Goal: Task Accomplishment & Management: Use online tool/utility

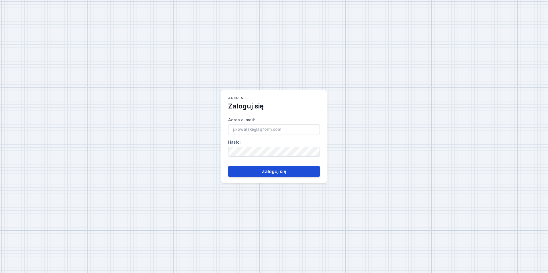
type input "[PERSON_NAME][EMAIL_ADDRESS][DOMAIN_NAME]"
click at [257, 173] on button "Zaloguj się" at bounding box center [274, 171] width 92 height 11
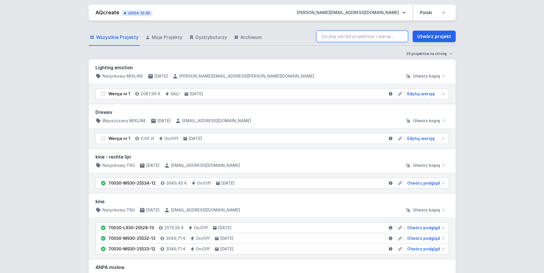
click at [348, 36] on input "search" at bounding box center [362, 36] width 92 height 11
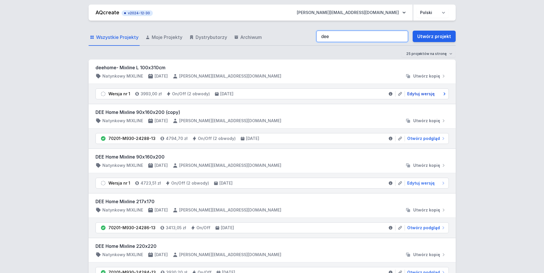
type input "dee"
click at [419, 95] on span "Edytuj wersję" at bounding box center [421, 94] width 28 height 6
select select "true"
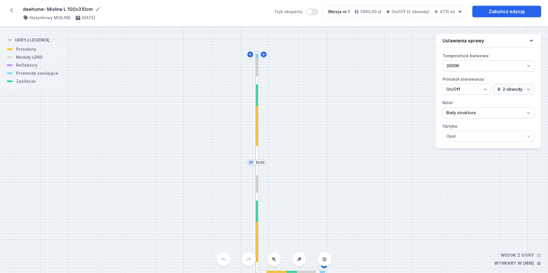
drag, startPoint x: 315, startPoint y: 185, endPoint x: 332, endPoint y: 198, distance: 21.3
click at [332, 198] on div "S2 1000 S1 3100" at bounding box center [274, 150] width 548 height 246
